Goal: Check status: Check status

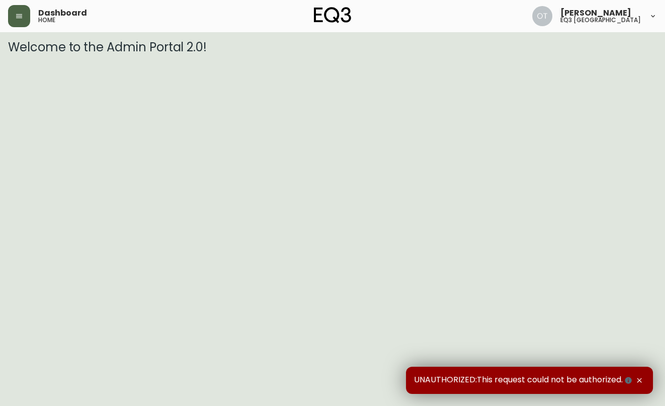
click at [17, 17] on icon "button" at bounding box center [19, 16] width 8 height 8
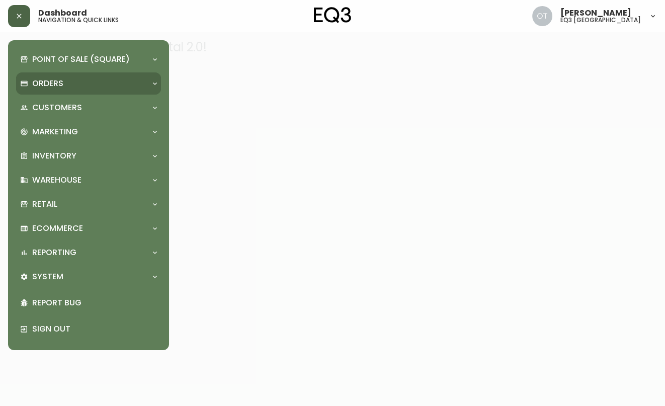
click at [36, 88] on p "Orders" at bounding box center [47, 83] width 31 height 11
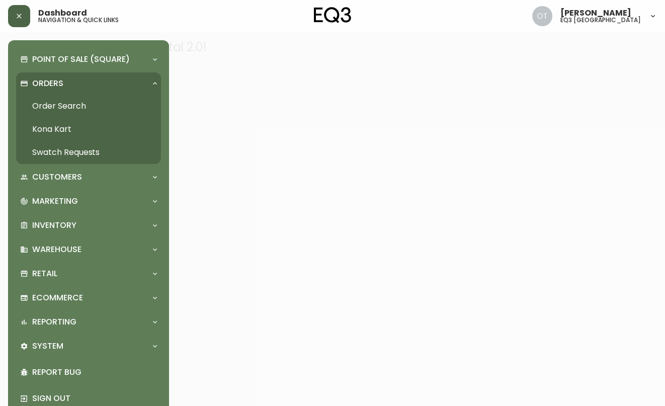
click at [41, 102] on link "Order Search" at bounding box center [88, 106] width 145 height 23
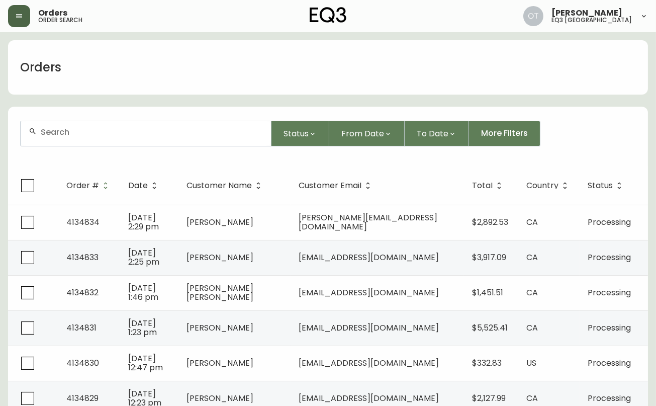
click at [70, 133] on input "text" at bounding box center [152, 132] width 222 height 10
paste input "4132458"
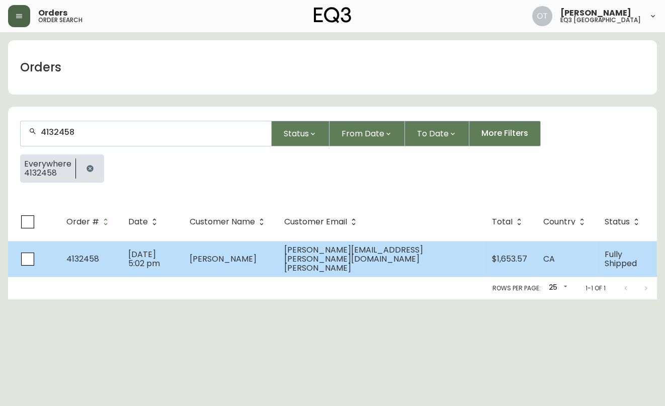
type input "4132458"
click at [103, 257] on td "4132458" at bounding box center [89, 259] width 62 height 36
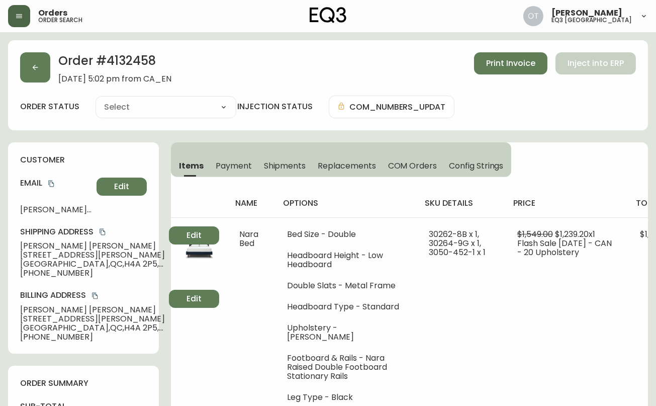
type input "Fully Shipped"
select select "FULLY_SHIPPED"
click at [341, 166] on span "Replacements" at bounding box center [347, 165] width 58 height 11
